Goal: Transaction & Acquisition: Purchase product/service

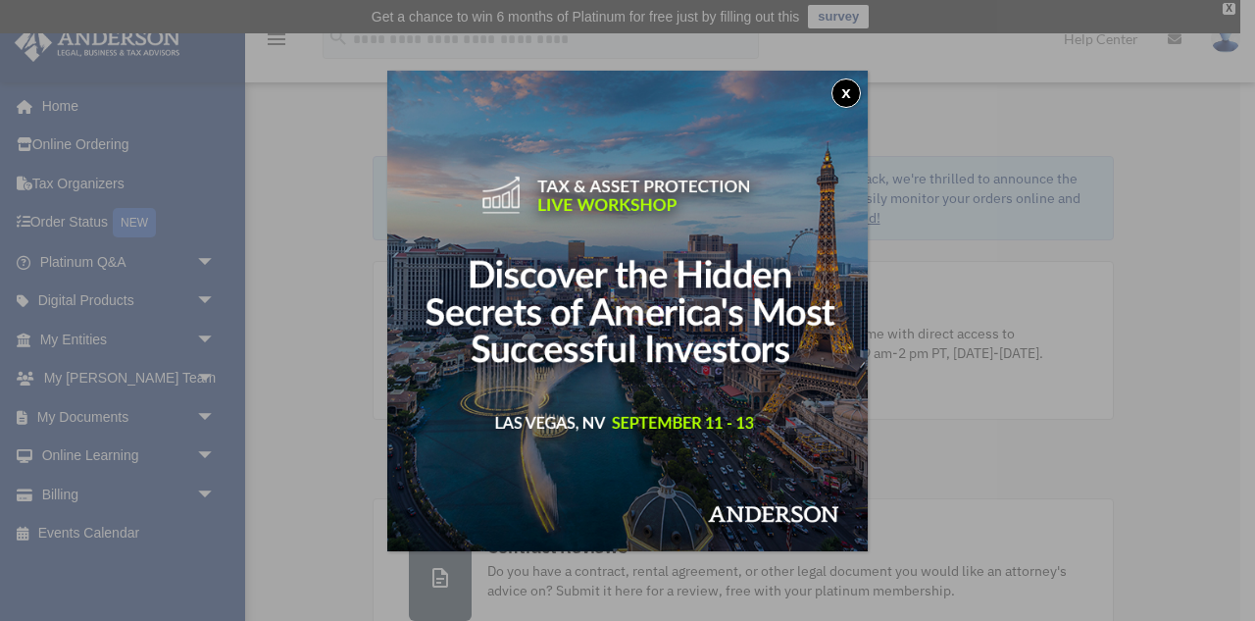
click at [848, 91] on button "x" at bounding box center [846, 92] width 29 height 29
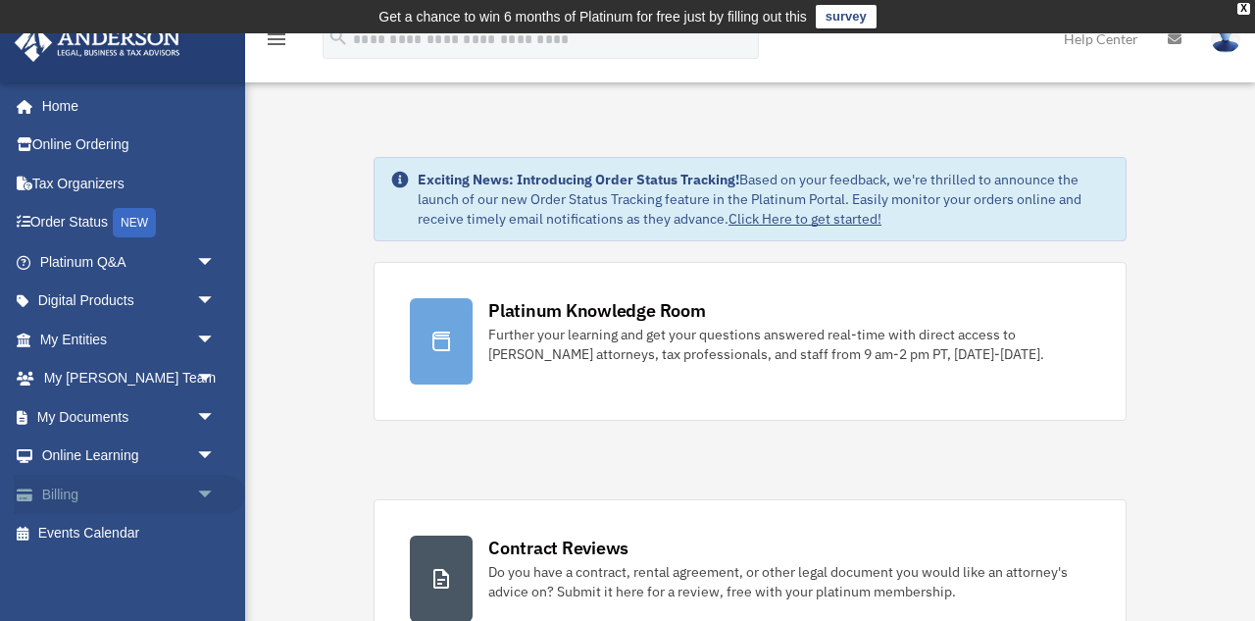
click at [73, 483] on link "Billing arrow_drop_down" at bounding box center [129, 494] width 231 height 39
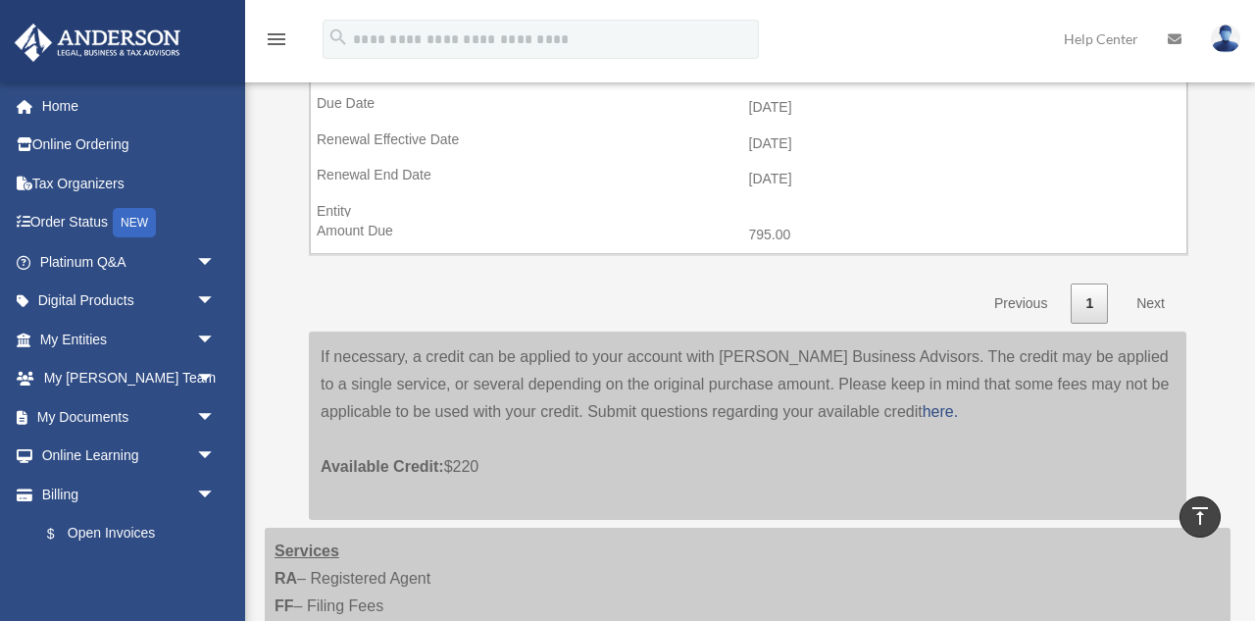
scroll to position [1730, 0]
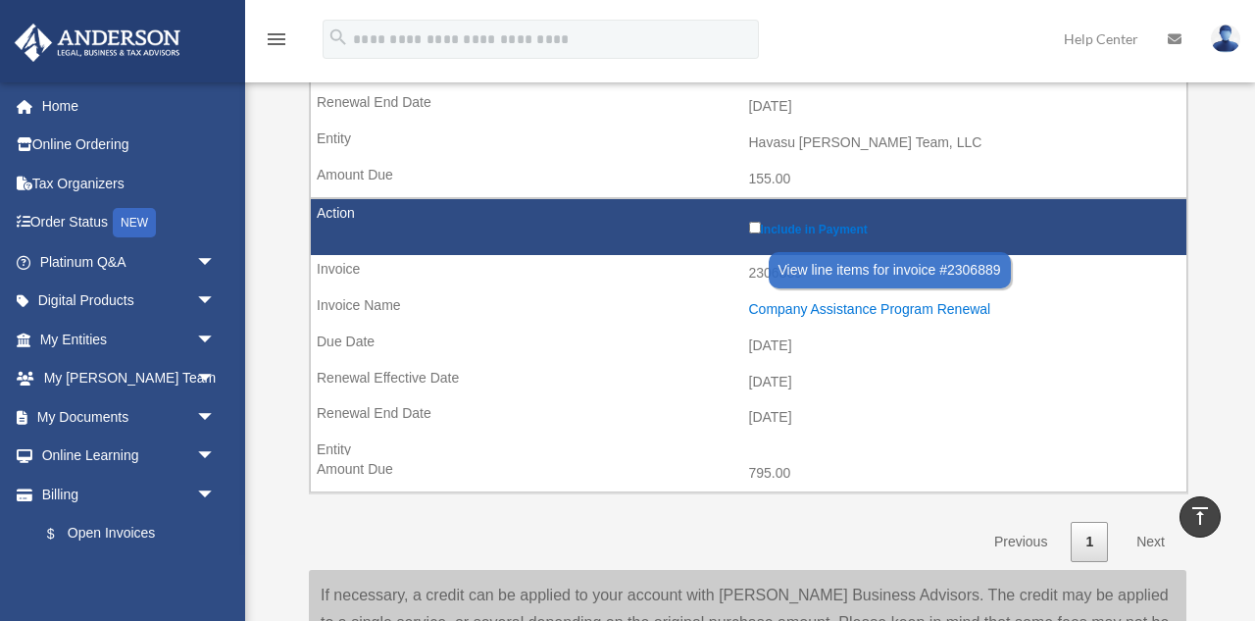
click at [788, 301] on div "Company Assistance Program Renewal" at bounding box center [963, 309] width 429 height 17
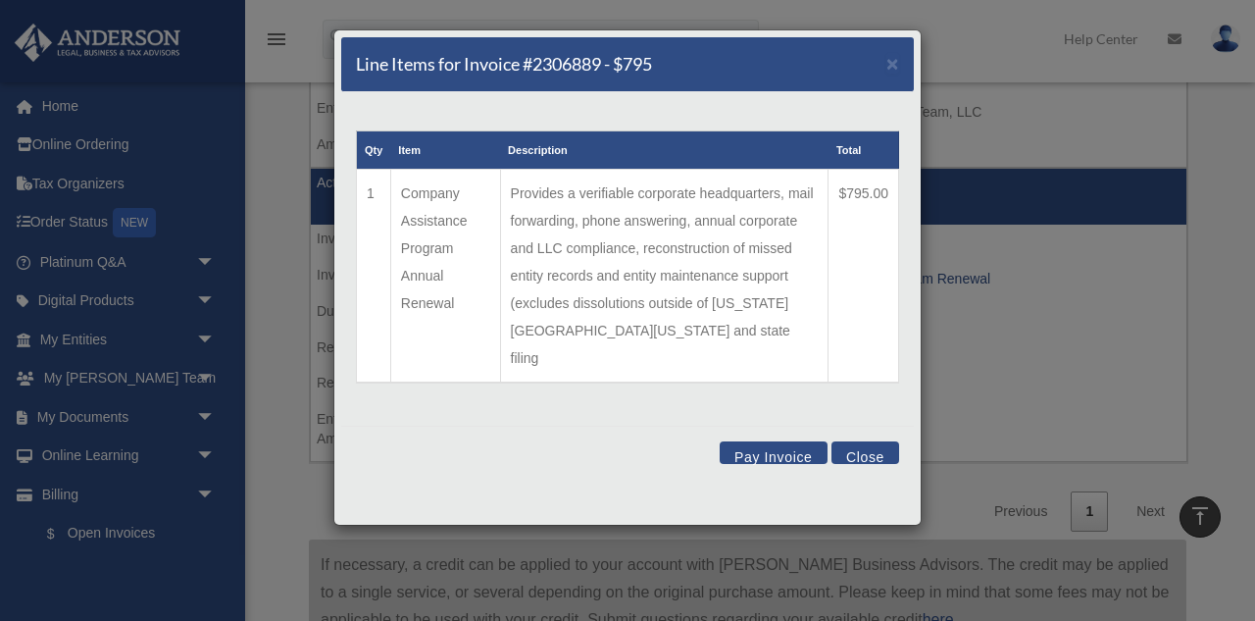
scroll to position [1760, 0]
click at [866, 441] on button "Close" at bounding box center [866, 452] width 68 height 23
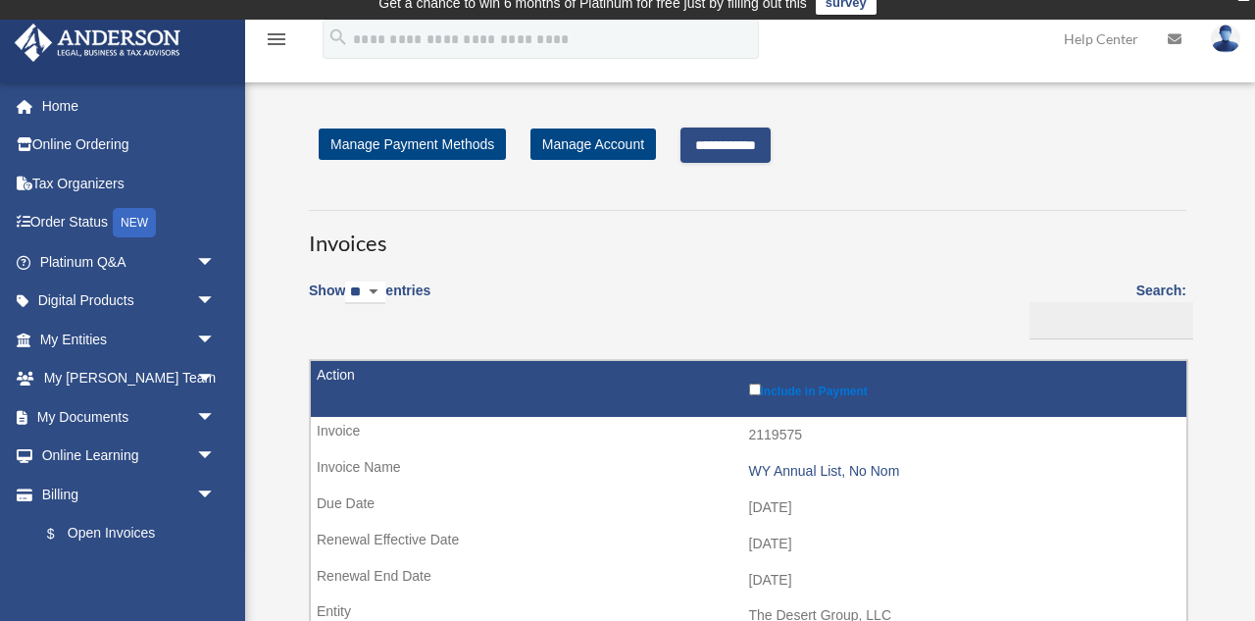
scroll to position [18, 0]
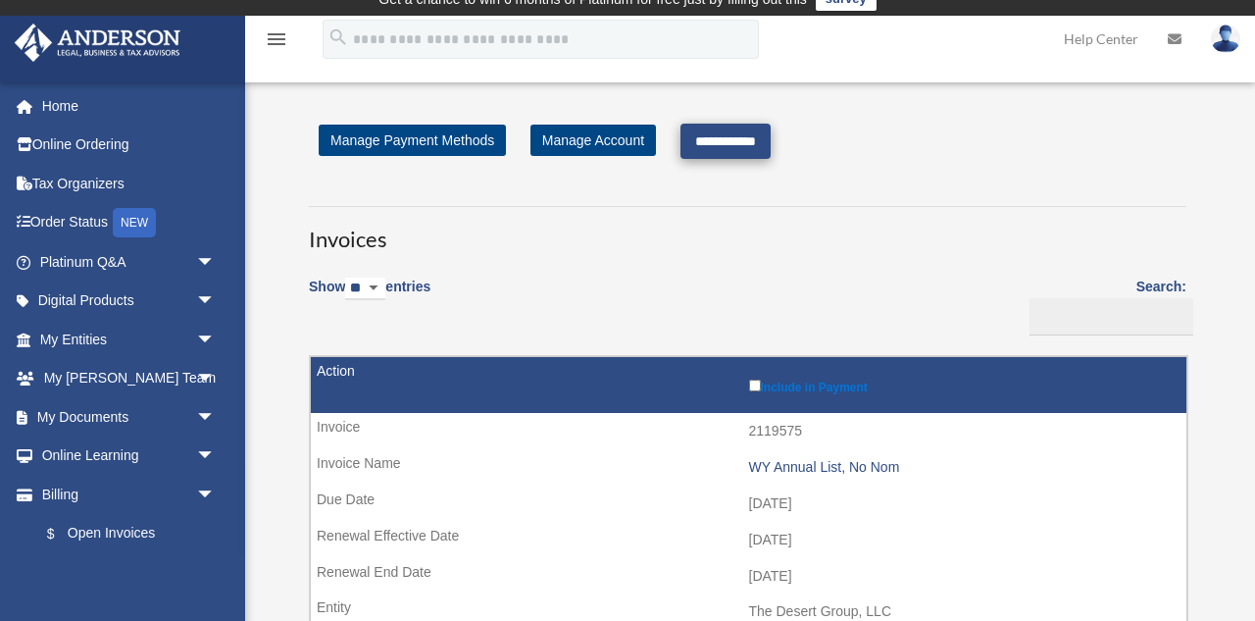
click at [734, 141] on input "**********" at bounding box center [726, 141] width 90 height 35
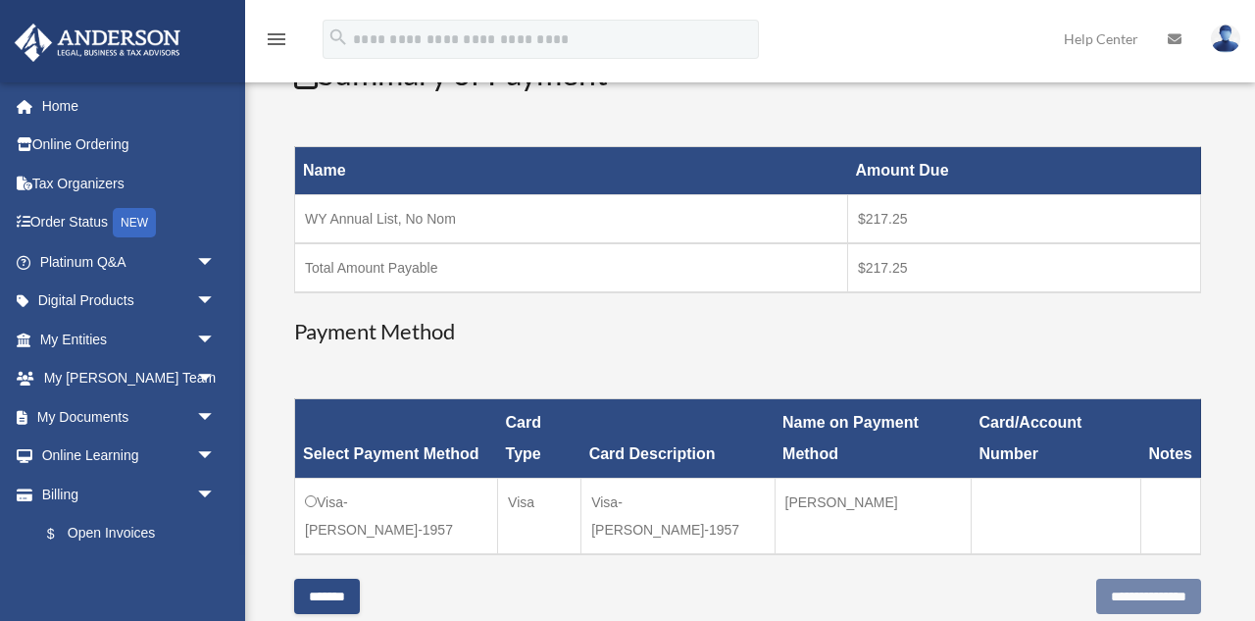
scroll to position [358, 0]
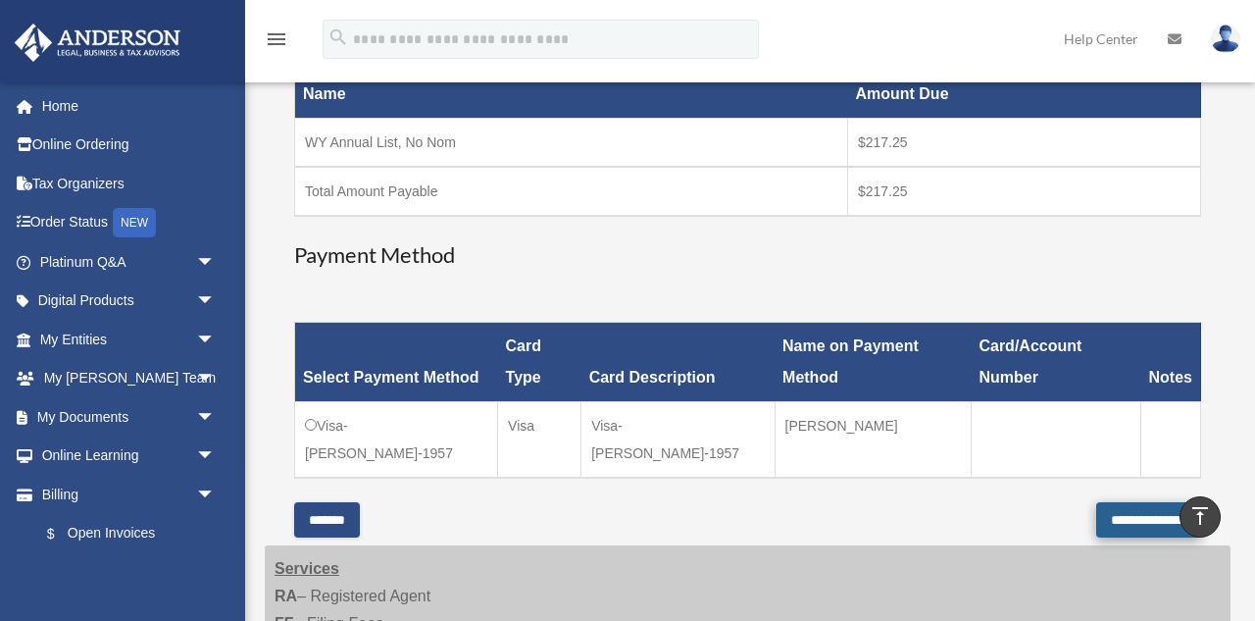
click at [1116, 502] on input "**********" at bounding box center [1148, 519] width 105 height 35
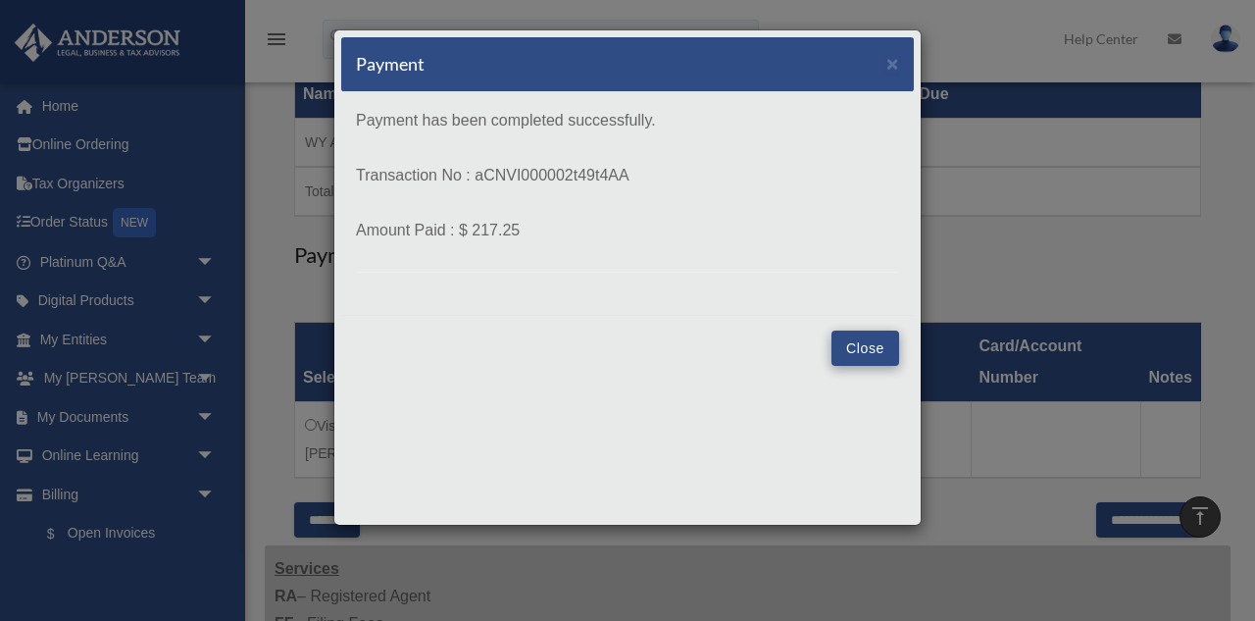
click at [860, 353] on button "Close" at bounding box center [866, 347] width 68 height 35
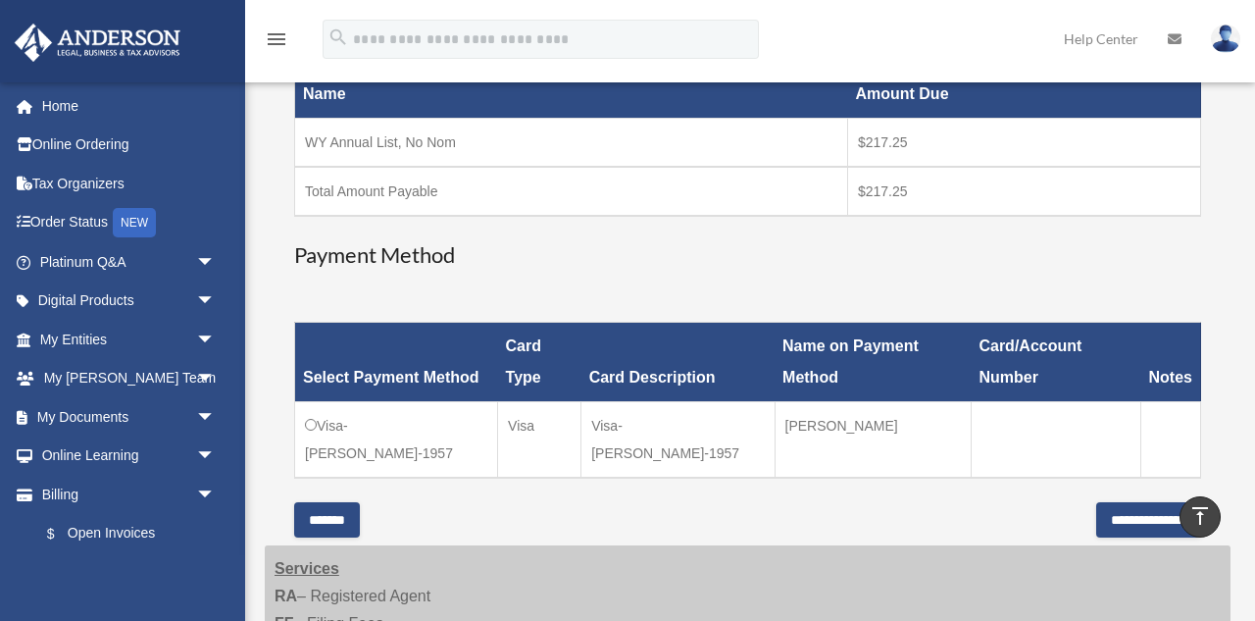
click at [1222, 47] on img at bounding box center [1225, 39] width 29 height 28
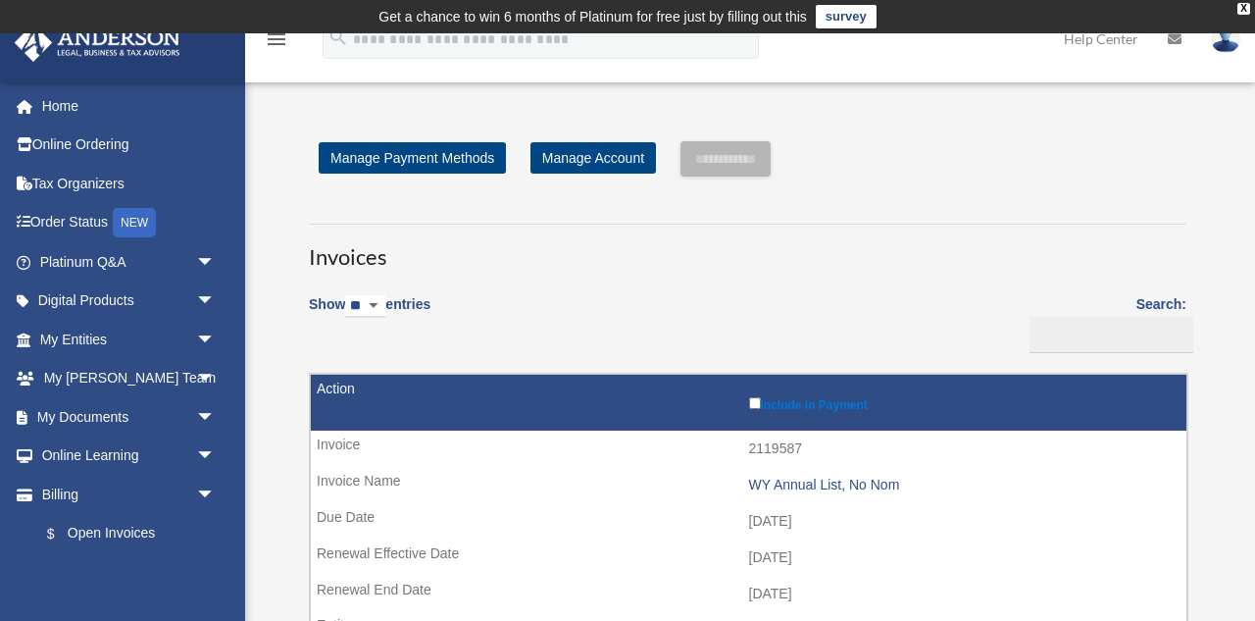
scroll to position [358, 0]
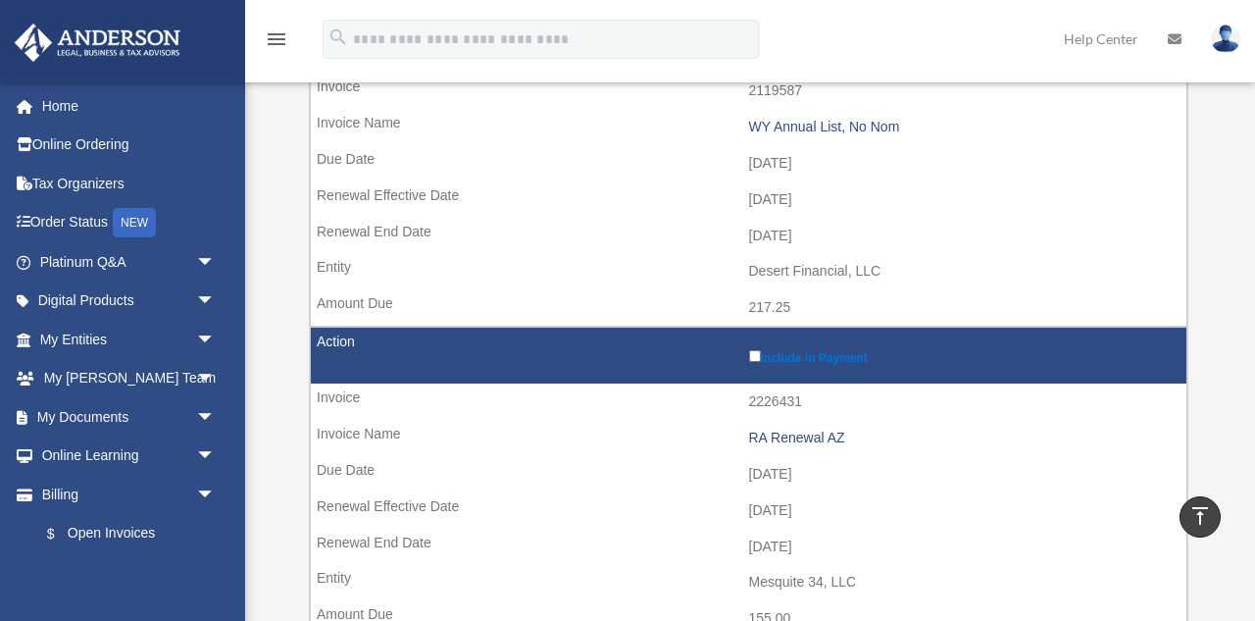
click at [1223, 47] on img at bounding box center [1225, 39] width 29 height 28
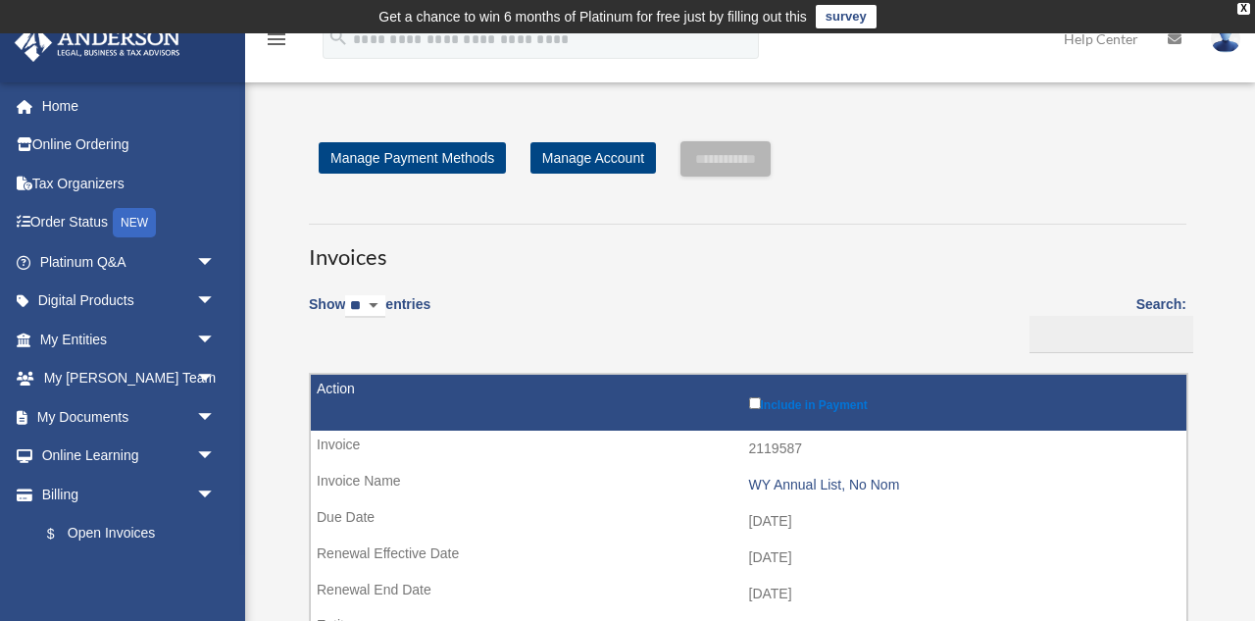
scroll to position [0, 0]
click at [279, 38] on icon "menu" at bounding box center [277, 39] width 24 height 24
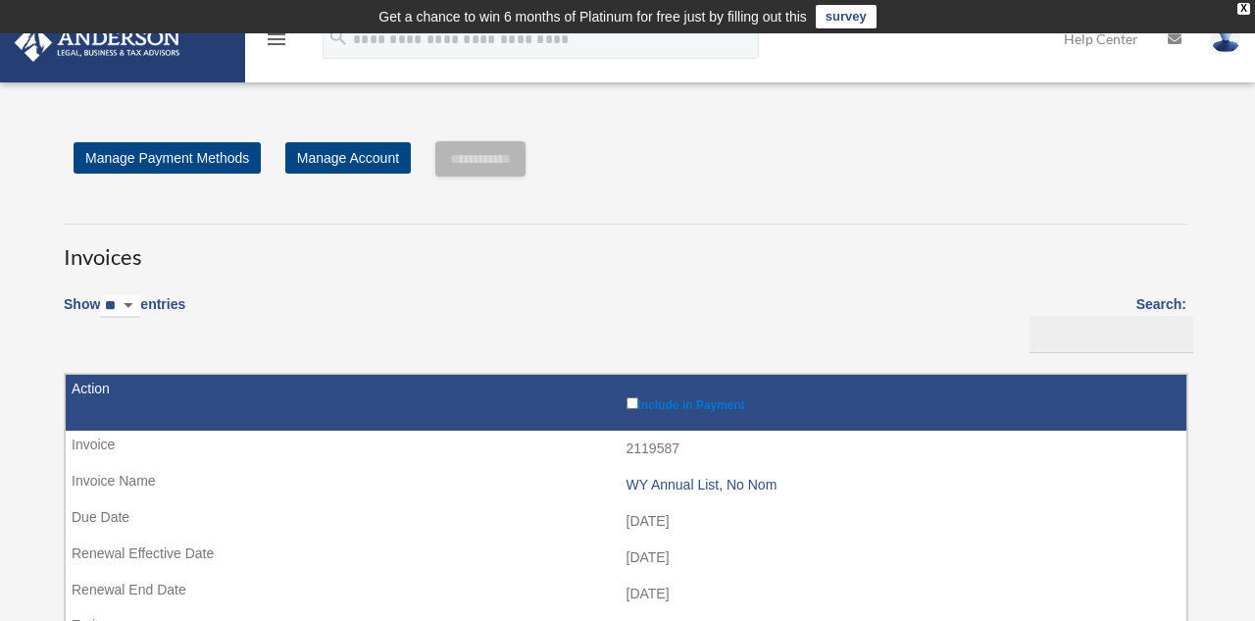
click at [279, 38] on icon "menu" at bounding box center [277, 39] width 24 height 24
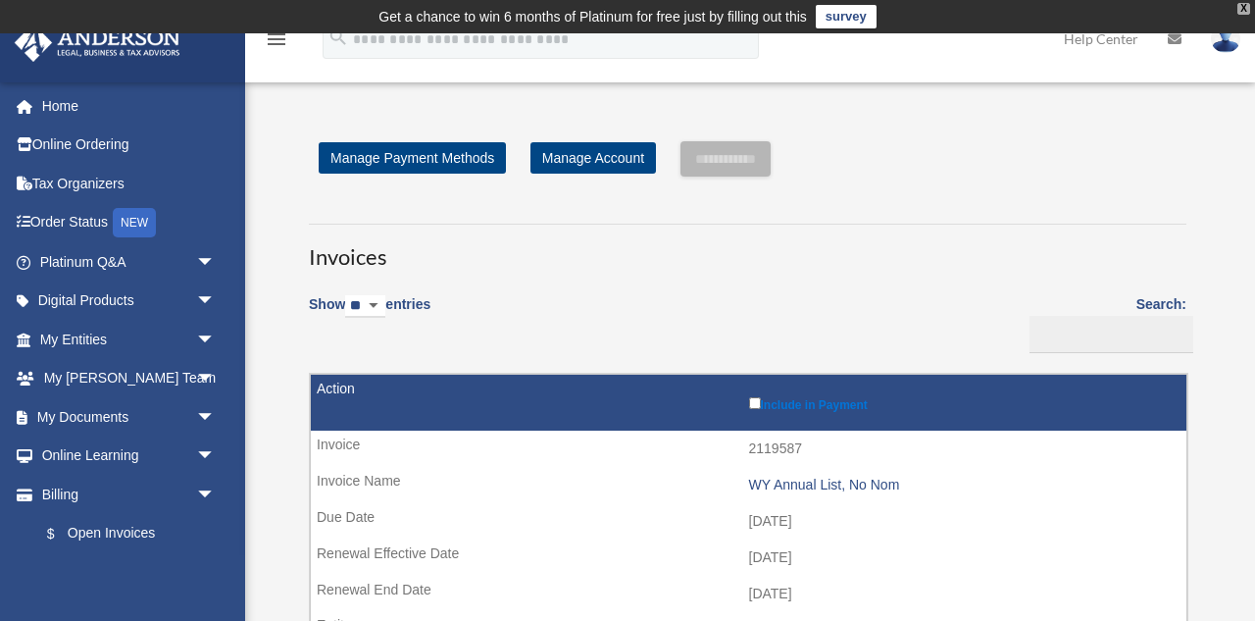
click at [1243, 6] on div "X" at bounding box center [1244, 9] width 13 height 12
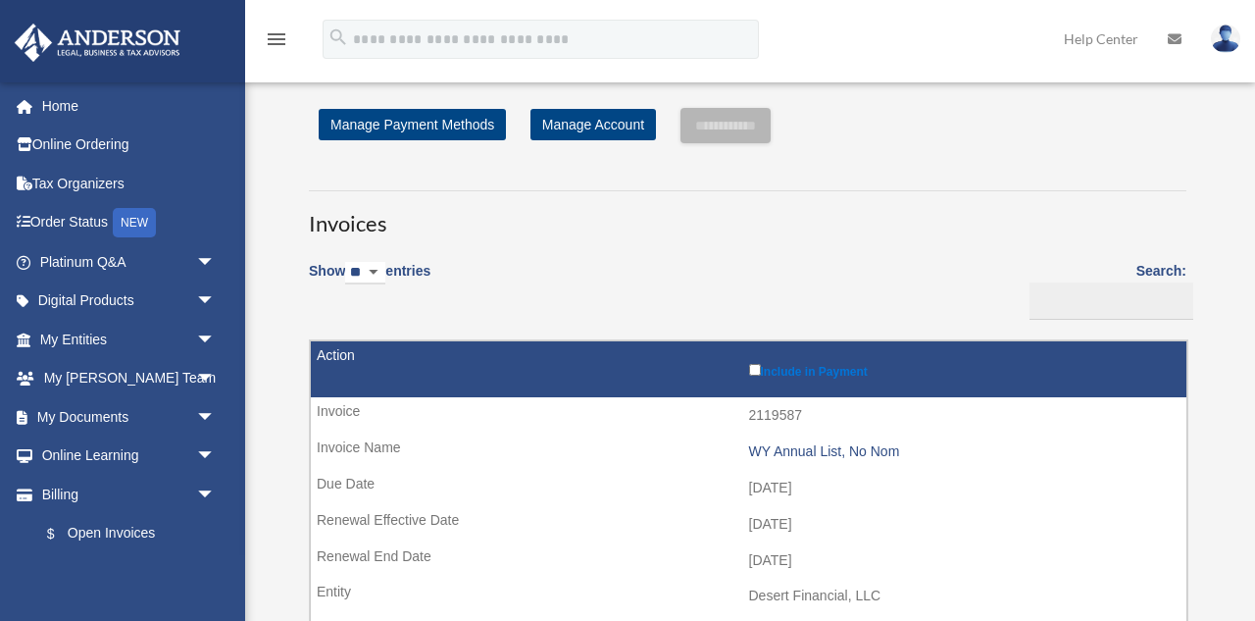
click at [1221, 41] on img at bounding box center [1225, 39] width 29 height 28
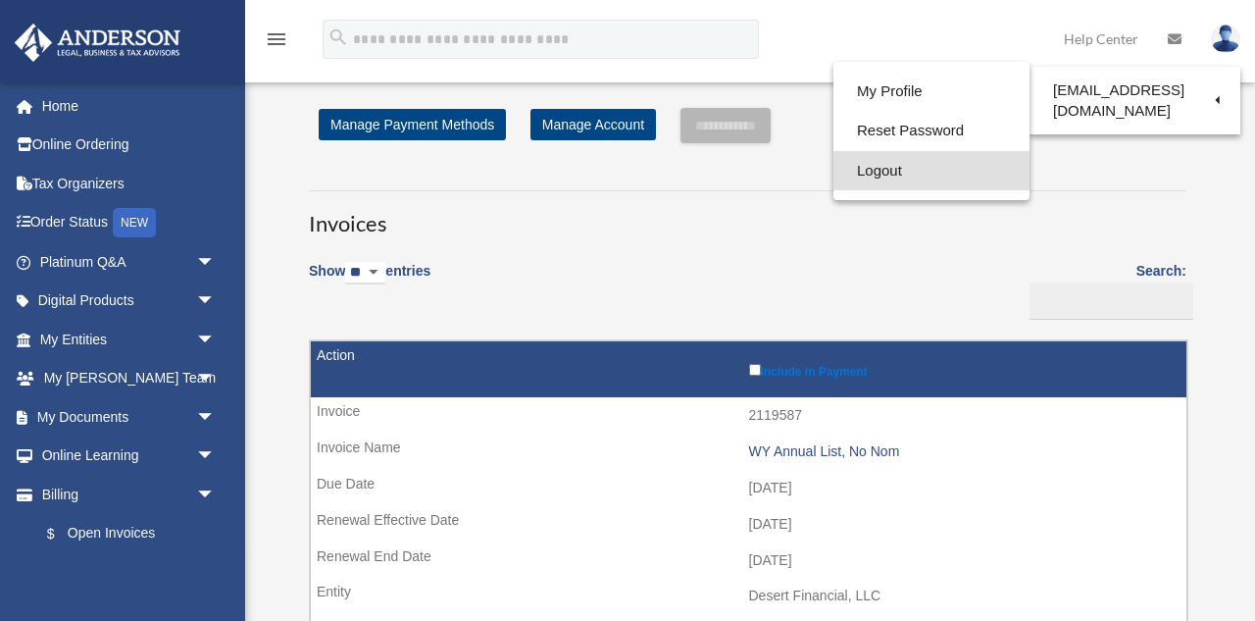
click at [849, 173] on link "Logout" at bounding box center [932, 171] width 196 height 40
